Goal: Information Seeking & Learning: Learn about a topic

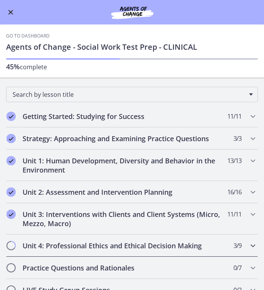
click at [246, 241] on div "Unit 4: Professional Ethics and Ethical Decision Making 3 / 9 Completed" at bounding box center [132, 245] width 252 height 22
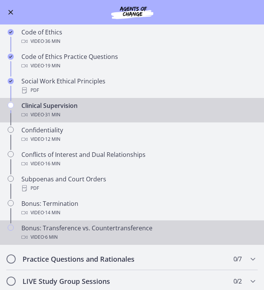
scroll to position [245, 0]
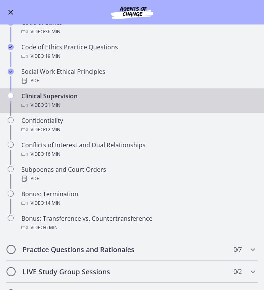
click at [101, 98] on div "Clinical Supervision Video · 31 min" at bounding box center [139, 100] width 237 height 18
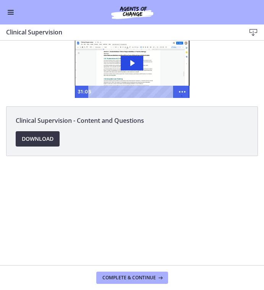
click at [50, 137] on span "Download Opens in a new window" at bounding box center [38, 138] width 32 height 9
click at [11, 12] on span "Enable menu" at bounding box center [11, 12] width 6 height 1
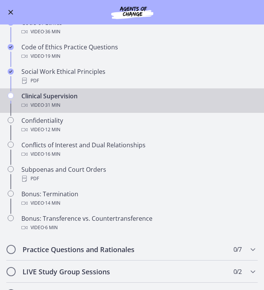
click at [8, 13] on button "Enable menu" at bounding box center [10, 12] width 9 height 9
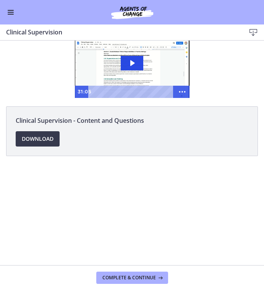
click at [8, 13] on button "Enable menu" at bounding box center [10, 12] width 9 height 9
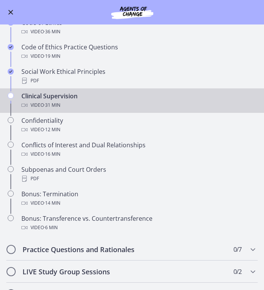
click at [8, 13] on button "Enable menu" at bounding box center [10, 12] width 9 height 9
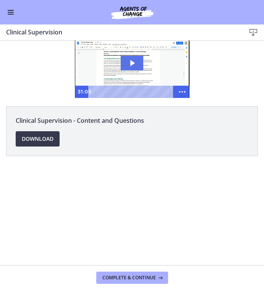
click at [131, 67] on icon "Play Video: cbe69t1t4o1cl02sihgg.mp4" at bounding box center [132, 63] width 23 height 15
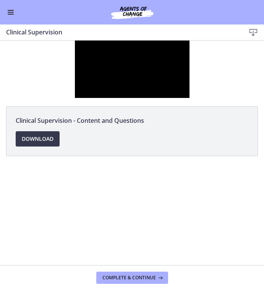
click at [180, 94] on icon "Show more buttons" at bounding box center [182, 92] width 15 height 12
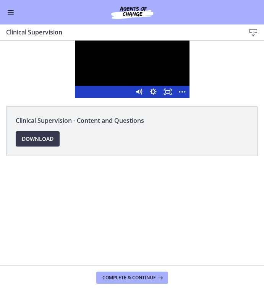
click at [148, 63] on div at bounding box center [132, 69] width 115 height 57
click at [166, 93] on rect "Fullscreen" at bounding box center [168, 91] width 4 height 3
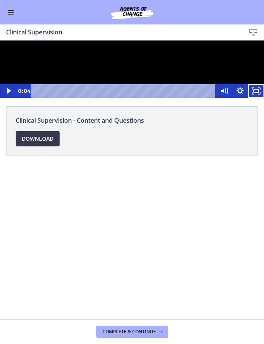
click at [156, 98] on div at bounding box center [132, 69] width 264 height 57
click at [207, 98] on div at bounding box center [132, 69] width 264 height 57
click at [141, 98] on div at bounding box center [132, 69] width 264 height 57
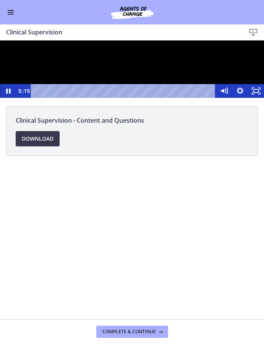
click at [182, 98] on div at bounding box center [132, 69] width 264 height 57
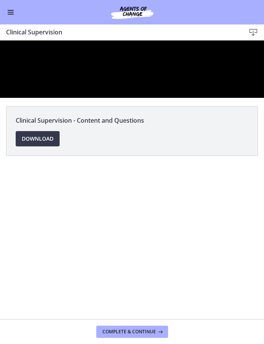
click at [182, 98] on div at bounding box center [132, 69] width 264 height 57
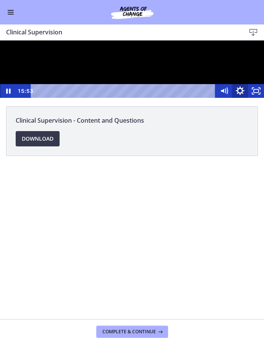
click at [240, 99] on icon "Show settings menu" at bounding box center [240, 91] width 19 height 16
click at [239, 98] on icon "Hide settings menu" at bounding box center [240, 91] width 16 height 14
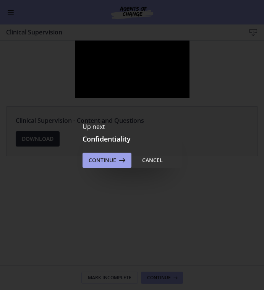
click at [95, 162] on span "Continue" at bounding box center [103, 160] width 28 height 9
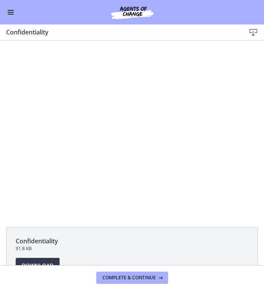
click at [9, 11] on button "Enable menu" at bounding box center [10, 12] width 9 height 9
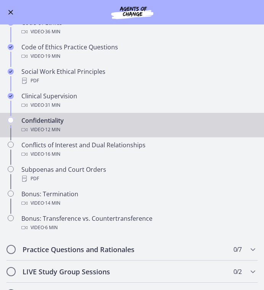
click at [81, 128] on div "Video · 12 min" at bounding box center [139, 129] width 237 height 9
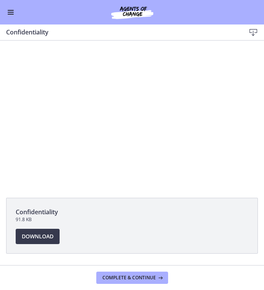
click at [49, 227] on div "Confidentiality 91.8 KB" at bounding box center [132, 217] width 233 height 21
click at [44, 234] on span "Download Opens in a new window" at bounding box center [38, 236] width 32 height 9
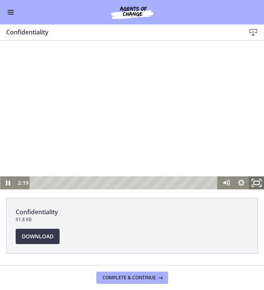
click at [258, 183] on icon "Fullscreen" at bounding box center [256, 183] width 18 height 16
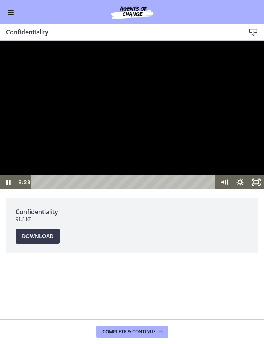
click at [197, 176] on div at bounding box center [132, 115] width 264 height 149
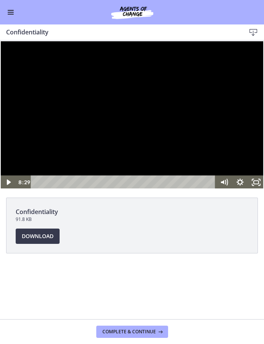
click at [231, 189] on div at bounding box center [132, 115] width 264 height 149
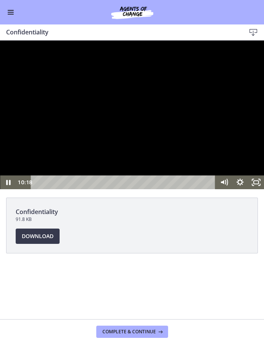
click at [212, 189] on div at bounding box center [132, 115] width 264 height 149
click at [222, 189] on div at bounding box center [132, 115] width 264 height 149
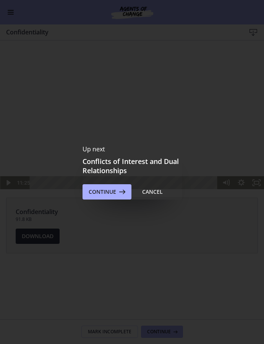
click at [199, 189] on div at bounding box center [132, 115] width 264 height 149
click at [185, 189] on div at bounding box center [132, 115] width 264 height 149
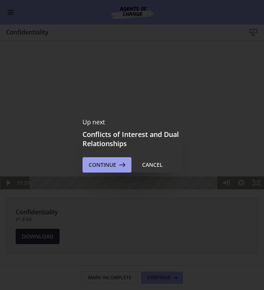
click at [109, 161] on span "Continue" at bounding box center [103, 164] width 28 height 9
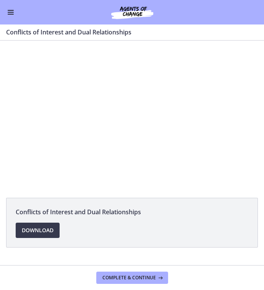
drag, startPoint x: 17, startPoint y: 17, endPoint x: 13, endPoint y: 15, distance: 4.5
click at [17, 17] on div "Go to Dashboard" at bounding box center [132, 12] width 264 height 24
click at [13, 15] on button "Enable menu" at bounding box center [10, 12] width 9 height 9
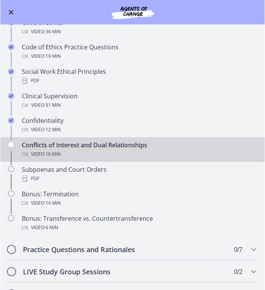
scroll to position [270, 0]
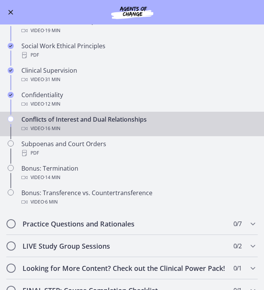
click at [8, 10] on button "Enable menu" at bounding box center [10, 12] width 9 height 9
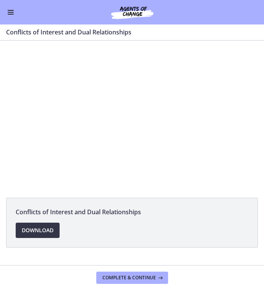
click at [54, 228] on link "Download Opens in a new window" at bounding box center [38, 230] width 44 height 15
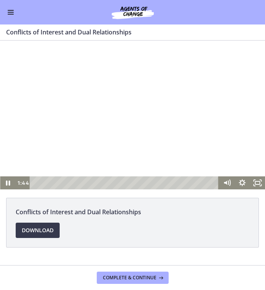
click at [162, 77] on div at bounding box center [132, 115] width 265 height 149
click at [11, 13] on button "Enable menu" at bounding box center [10, 12] width 9 height 9
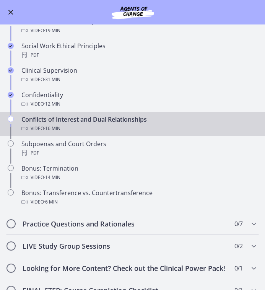
click at [11, 13] on button "Enable menu" at bounding box center [10, 12] width 9 height 9
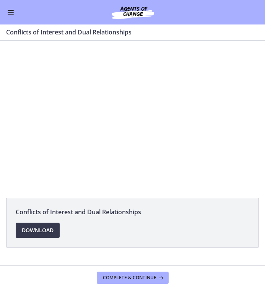
click at [9, 12] on span "Enable menu" at bounding box center [11, 12] width 6 height 1
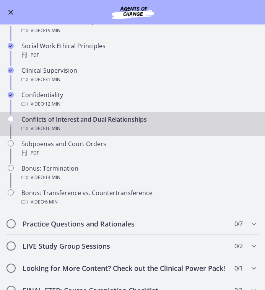
click at [8, 12] on span "Enable menu" at bounding box center [11, 12] width 6 height 1
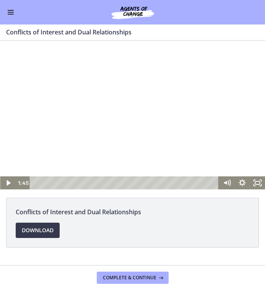
click at [156, 137] on div at bounding box center [132, 115] width 265 height 149
click at [161, 96] on div at bounding box center [132, 115] width 265 height 149
click at [214, 139] on div at bounding box center [132, 115] width 265 height 149
click at [119, 117] on div at bounding box center [132, 115] width 265 height 149
click at [145, 117] on div at bounding box center [132, 115] width 265 height 149
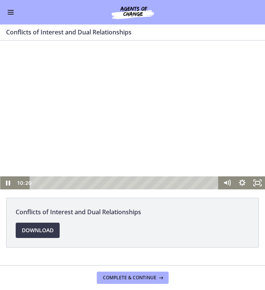
click at [215, 118] on div at bounding box center [132, 115] width 265 height 149
click at [207, 147] on div at bounding box center [132, 115] width 265 height 149
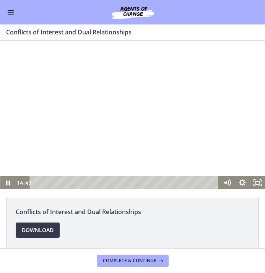
click at [10, 12] on span "Enable menu" at bounding box center [11, 12] width 6 height 1
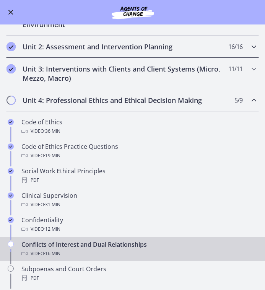
scroll to position [151, 0]
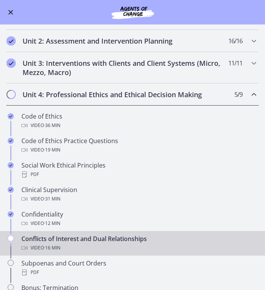
click at [102, 244] on div "Video · 16 min" at bounding box center [139, 247] width 237 height 9
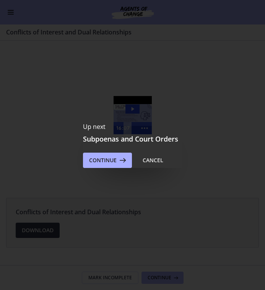
scroll to position [0, 0]
